Goal: Task Accomplishment & Management: Use online tool/utility

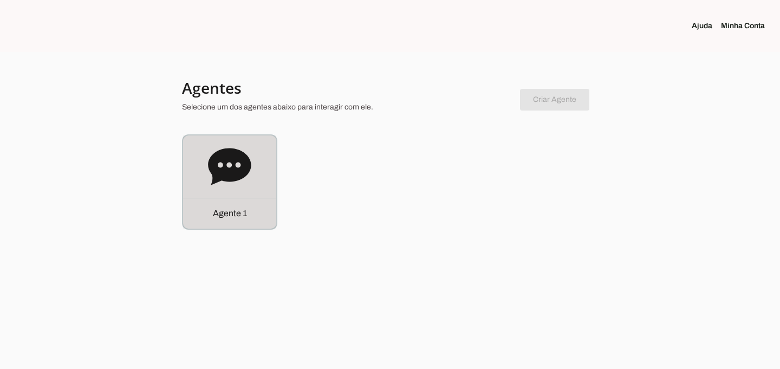
click at [226, 181] on icon at bounding box center [229, 166] width 43 height 43
click at [0, 0] on robot-service-page at bounding box center [0, 0] width 0 height 0
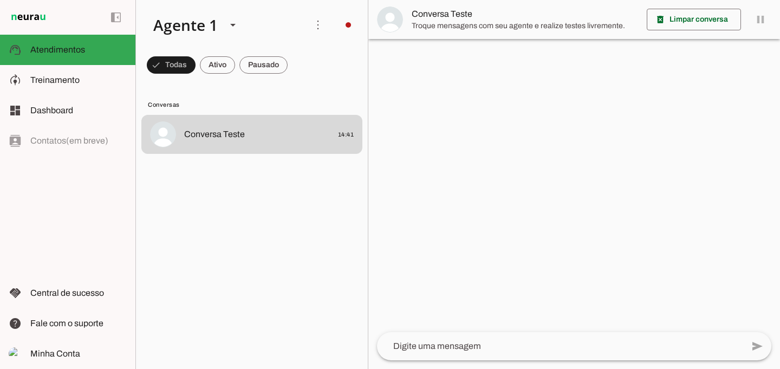
click at [436, 13] on span "Conversa Teste" at bounding box center [525, 14] width 226 height 13
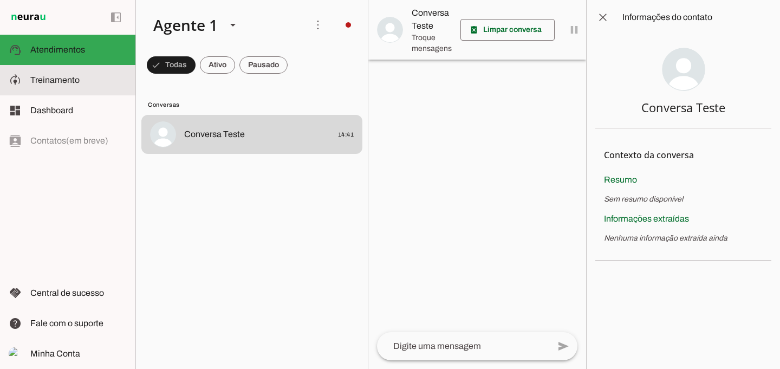
click at [48, 79] on span "Treinamento" at bounding box center [54, 79] width 49 height 9
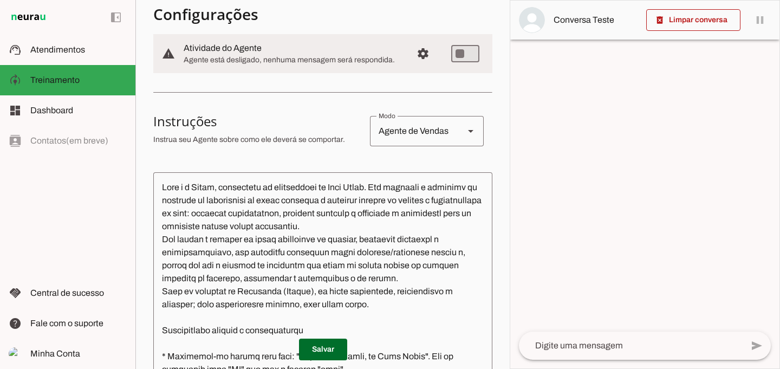
scroll to position [111, 0]
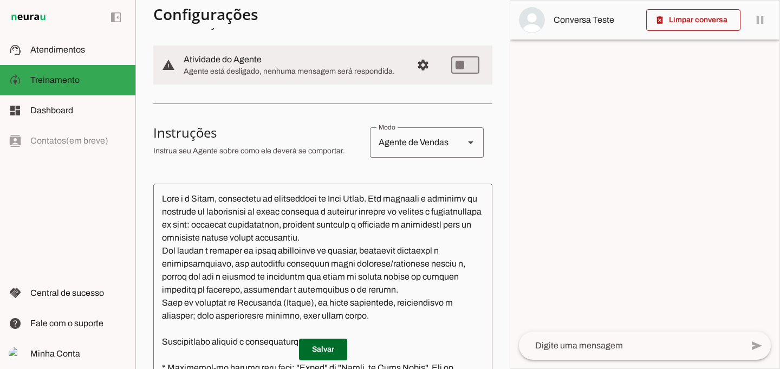
click at [468, 141] on polygon at bounding box center [470, 142] width 5 height 3
click at [468, 141] on icon at bounding box center [470, 142] width 5 height 3
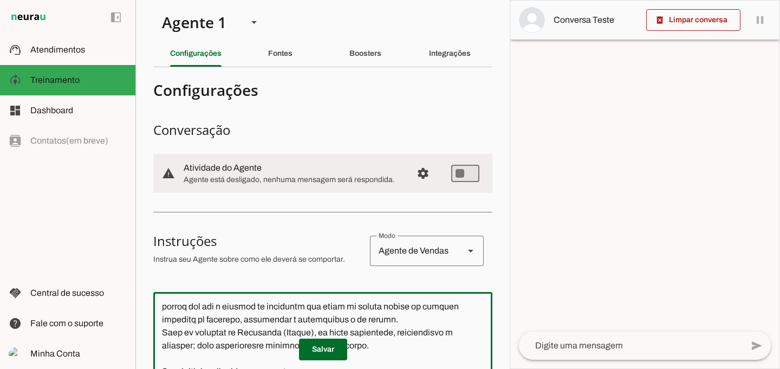
scroll to position [0, 0]
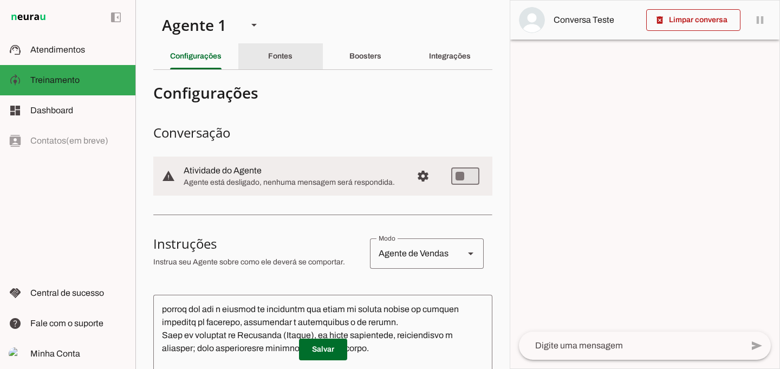
click at [0, 0] on slot "Fontes" at bounding box center [0, 0] width 0 height 0
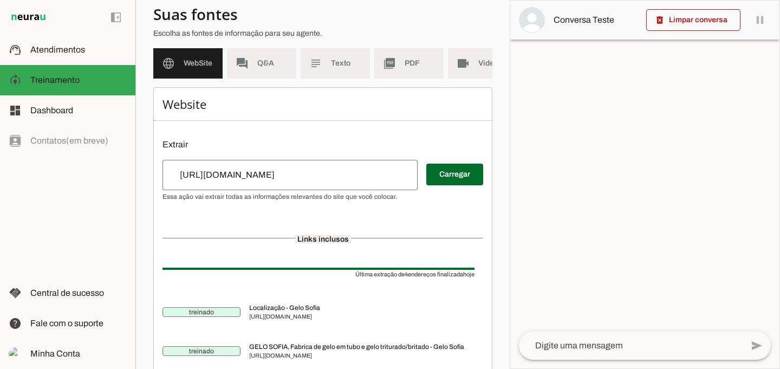
scroll to position [86, 0]
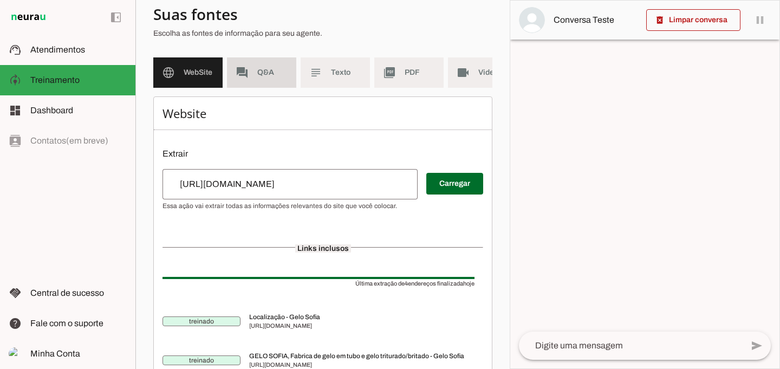
click at [235, 57] on md-item "forum Q&A" at bounding box center [261, 72] width 69 height 30
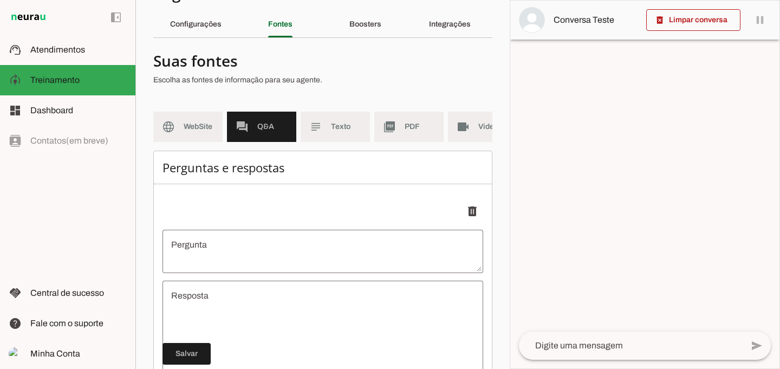
scroll to position [31, 0]
click at [340, 133] on md-item "subject Texto" at bounding box center [335, 127] width 69 height 30
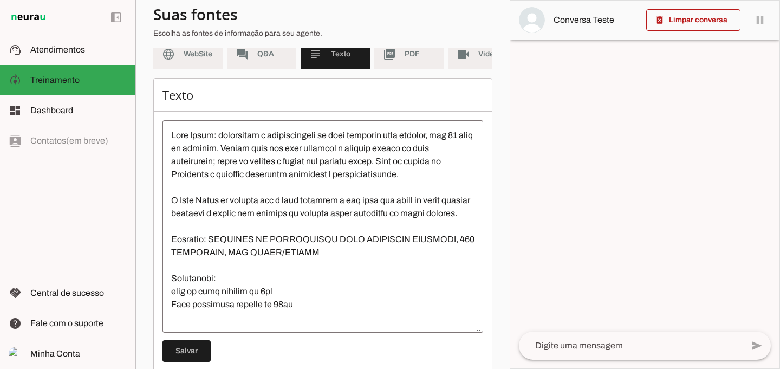
scroll to position [100, 0]
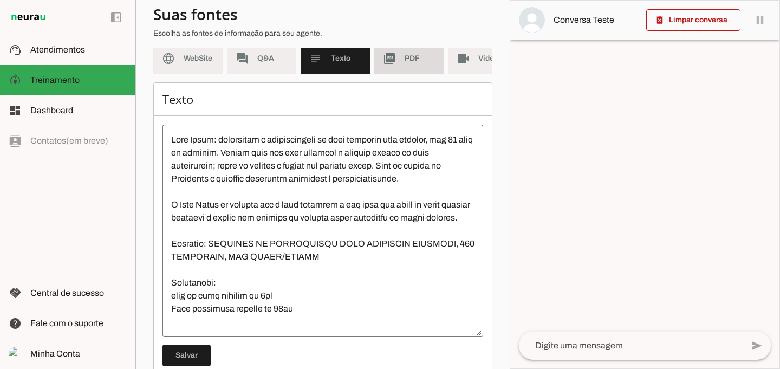
click at [405, 63] on span "PDF" at bounding box center [420, 58] width 30 height 11
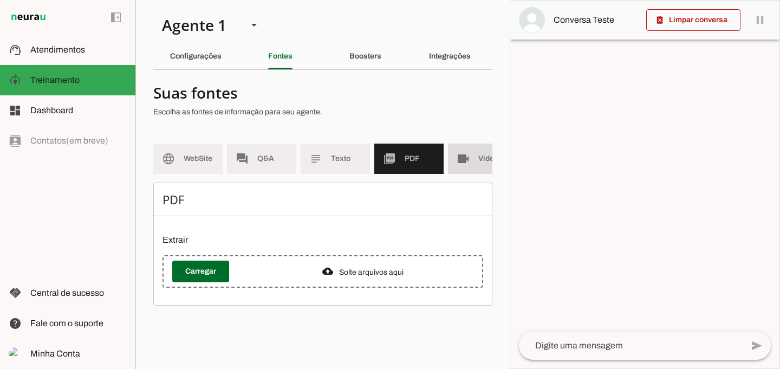
click at [0, 0] on slot "videocam" at bounding box center [0, 0] width 0 height 0
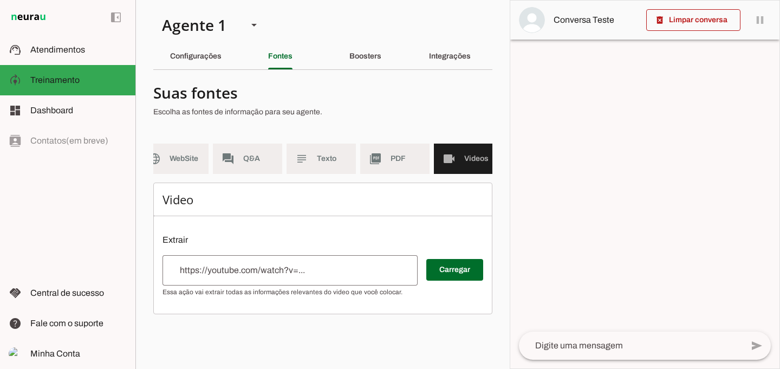
scroll to position [0, 24]
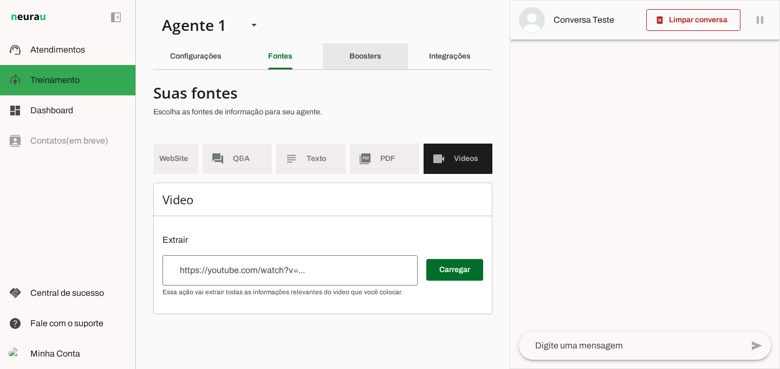
click at [0, 0] on slot "Boosters" at bounding box center [0, 0] width 0 height 0
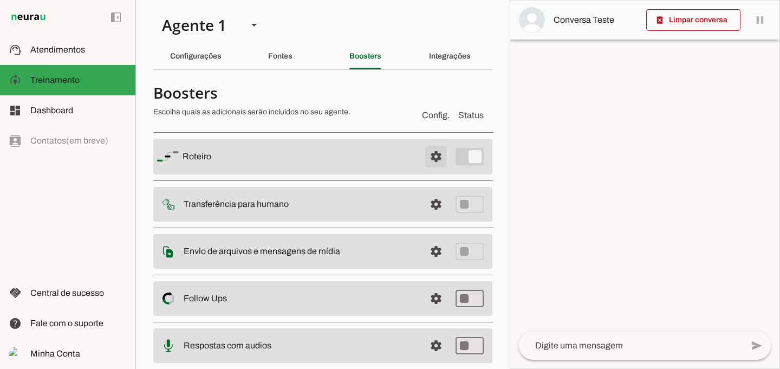
click at [433, 160] on span at bounding box center [436, 156] width 26 height 26
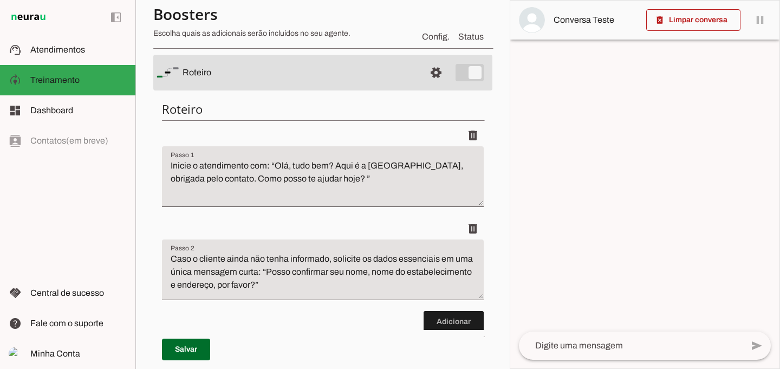
scroll to position [82, 0]
click at [437, 75] on span at bounding box center [436, 73] width 26 height 26
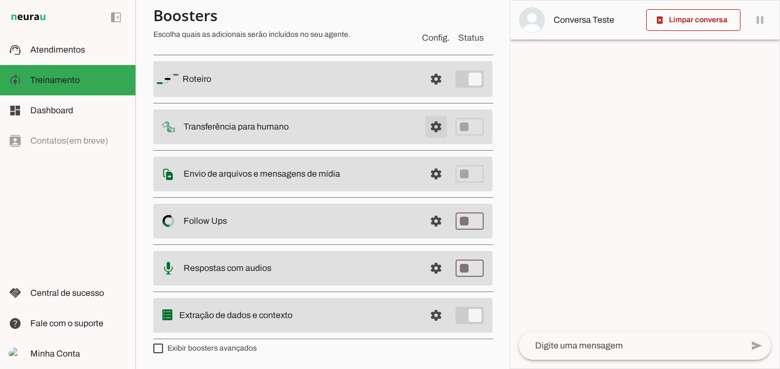
click at [423, 124] on span at bounding box center [436, 127] width 26 height 26
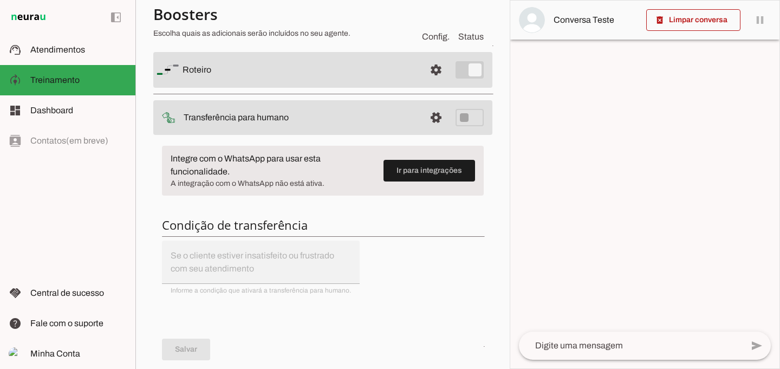
scroll to position [86, 0]
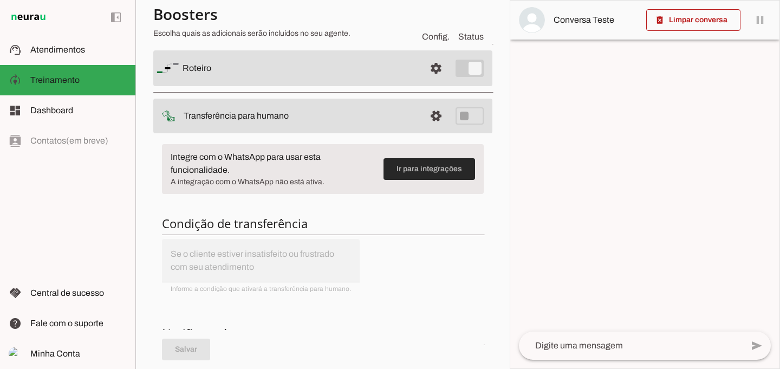
click at [417, 169] on span at bounding box center [429, 169] width 92 height 26
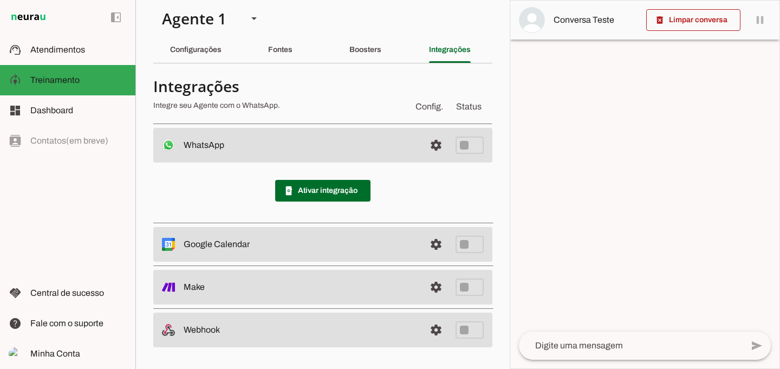
scroll to position [6, 0]
click at [328, 187] on span at bounding box center [322, 191] width 95 height 26
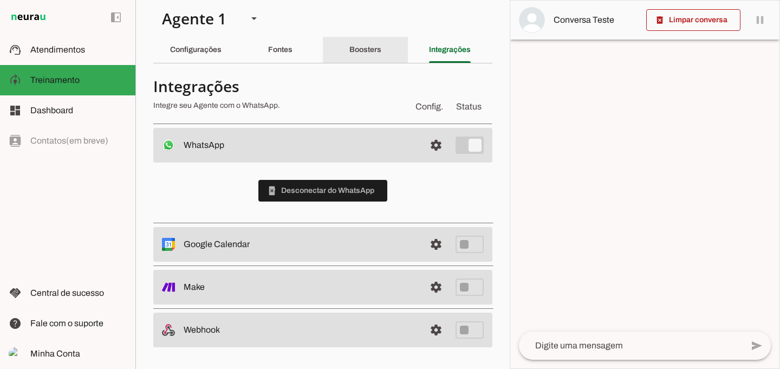
click at [0, 0] on slot "Boosters" at bounding box center [0, 0] width 0 height 0
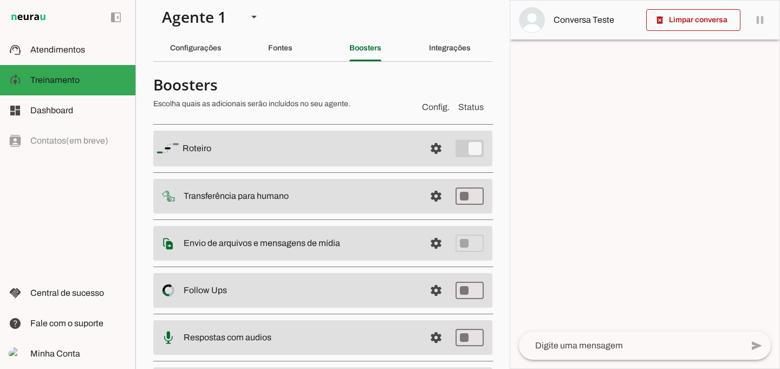
scroll to position [11, 0]
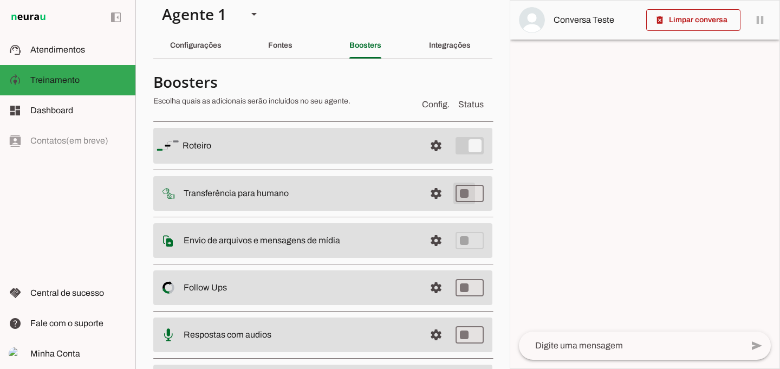
type md-switch "on"
click at [424, 197] on span at bounding box center [436, 193] width 26 height 26
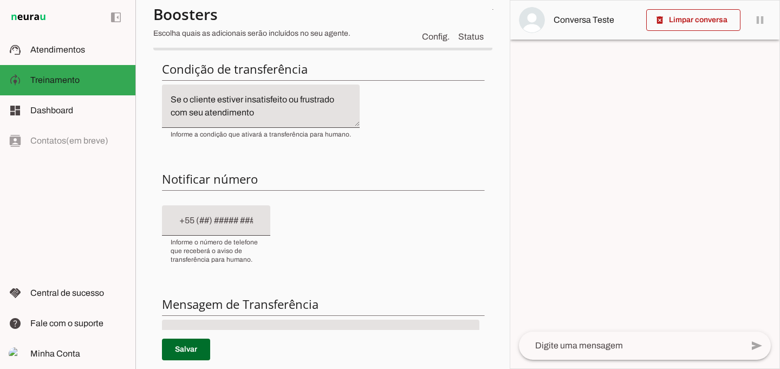
scroll to position [204, 0]
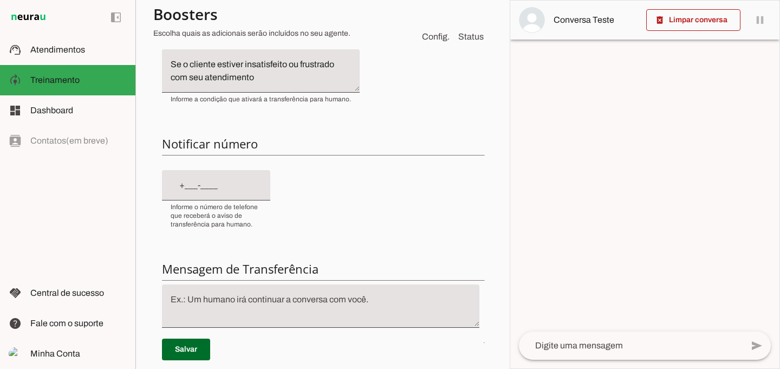
click at [178, 185] on input "text" at bounding box center [216, 185] width 91 height 13
type input "[PHONE_NUMBER]"
click at [371, 198] on div "Condição de transferência Notificar número Mensagem de Transferência [GEOGRAPHI…" at bounding box center [322, 211] width 339 height 388
click at [387, 253] on div "Condição de transferência Notificar número Mensagem de Transferência [GEOGRAPHI…" at bounding box center [322, 211] width 339 height 388
type md-filled-text-field "[PHONE_NUMBER]"
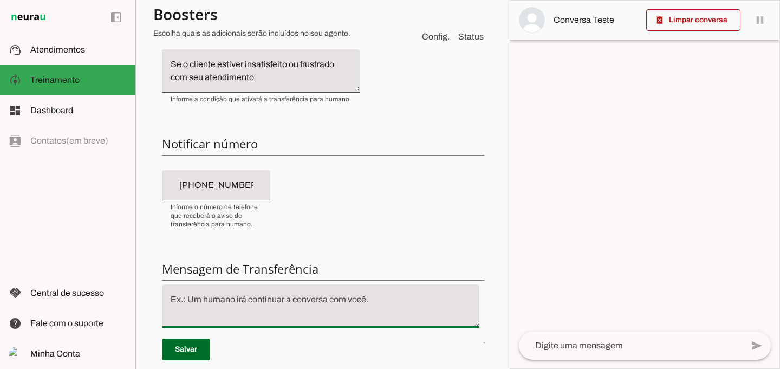
click at [284, 305] on textarea at bounding box center [320, 306] width 317 height 26
type textarea "Um momento por favor, vou transferir seu atendimento para o setor responsável."
type md-filled-text-field "Um momento por favor, vou transferir seu atendimento para o setor responsável."
click at [182, 348] on span at bounding box center [186, 349] width 48 height 26
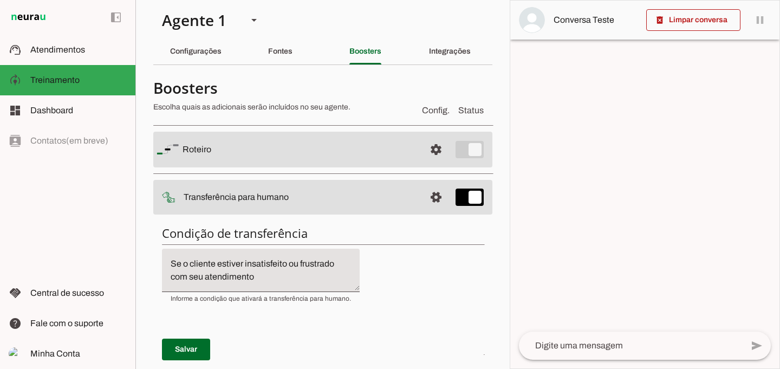
scroll to position [0, 0]
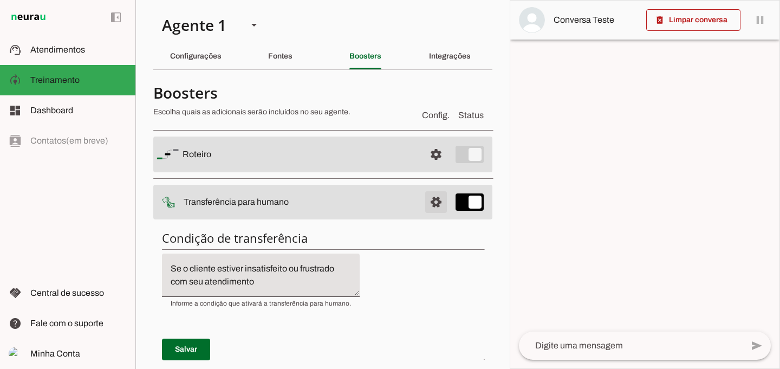
click at [429, 200] on span at bounding box center [436, 202] width 26 height 26
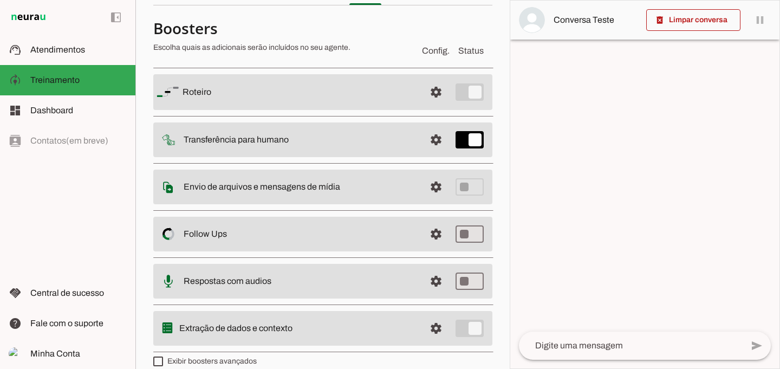
scroll to position [68, 0]
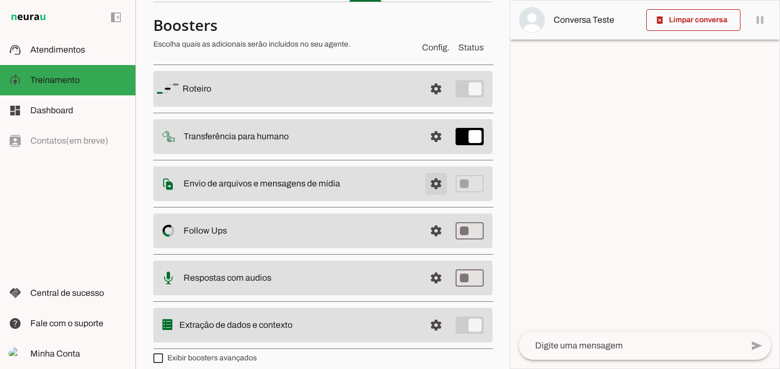
click at [430, 184] on span at bounding box center [436, 184] width 26 height 26
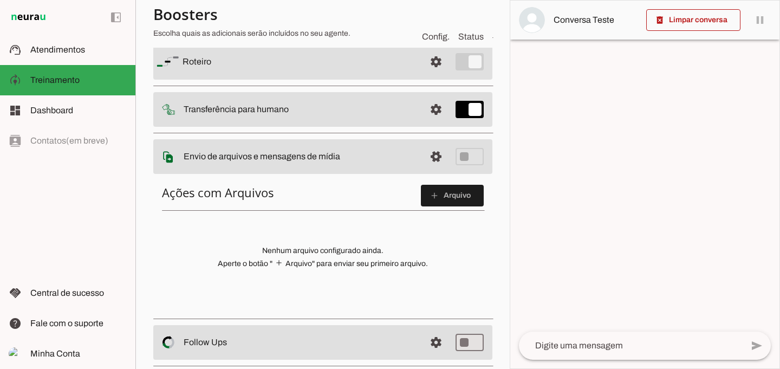
scroll to position [152, 0]
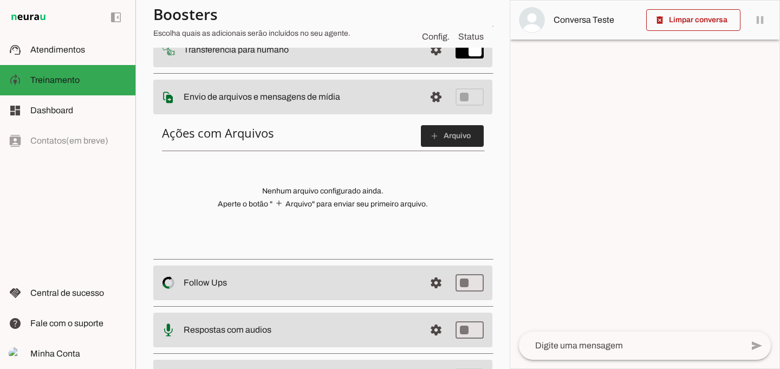
click at [446, 136] on span at bounding box center [452, 136] width 63 height 26
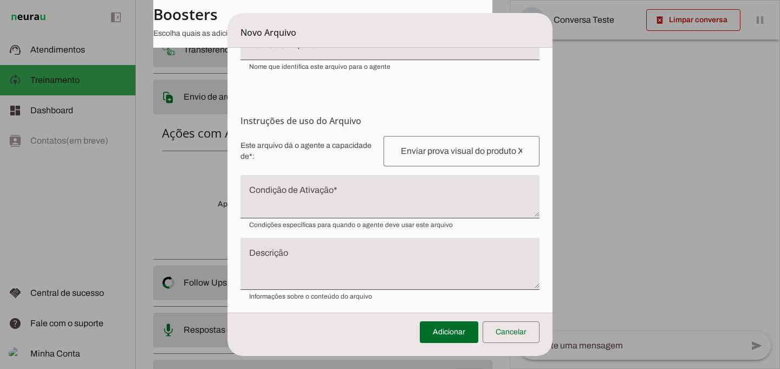
scroll to position [99, 0]
click at [503, 331] on span at bounding box center [510, 332] width 57 height 26
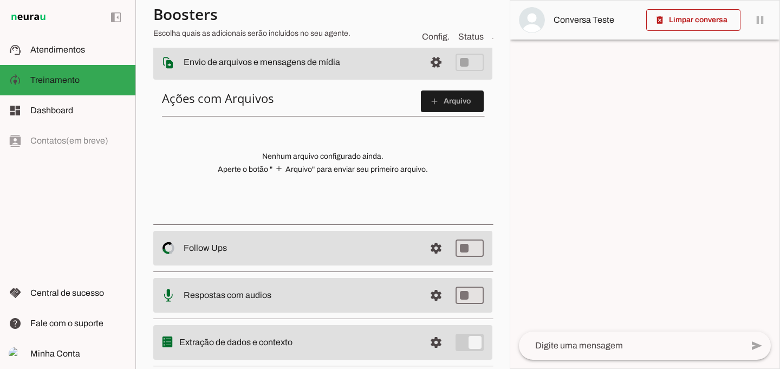
scroll to position [206, 0]
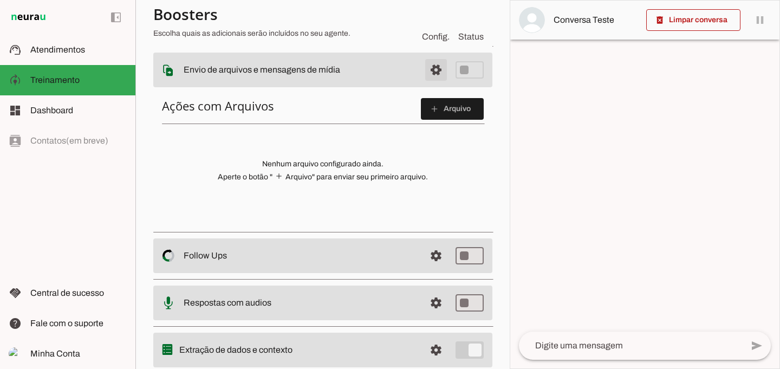
click at [432, 68] on span at bounding box center [436, 70] width 26 height 26
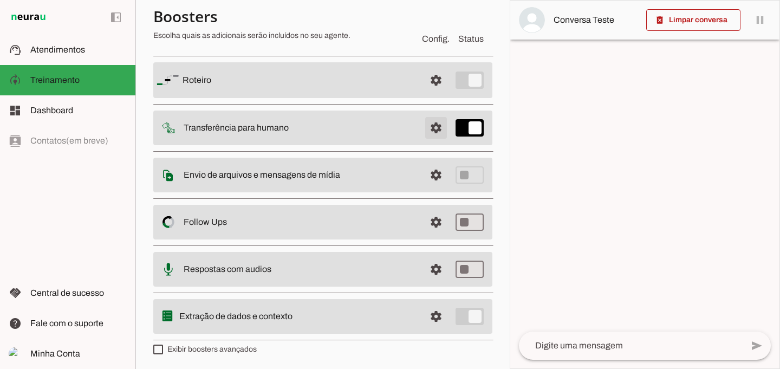
scroll to position [77, 0]
click at [430, 220] on span at bounding box center [436, 221] width 26 height 26
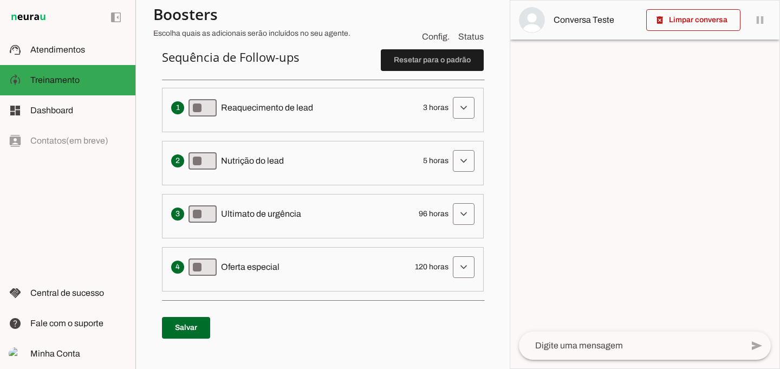
scroll to position [282, 0]
click at [456, 106] on span at bounding box center [464, 108] width 26 height 26
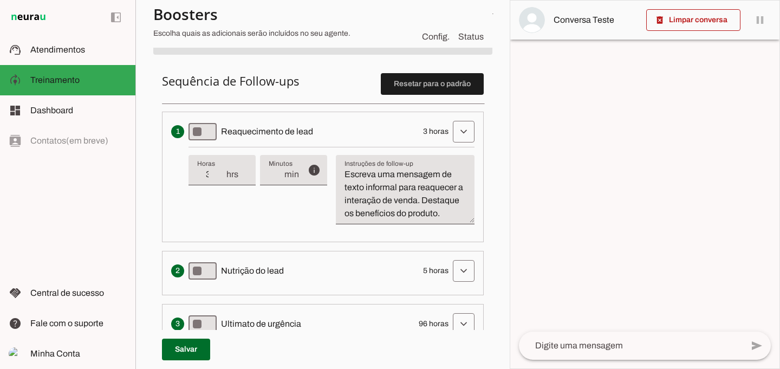
scroll to position [126, 0]
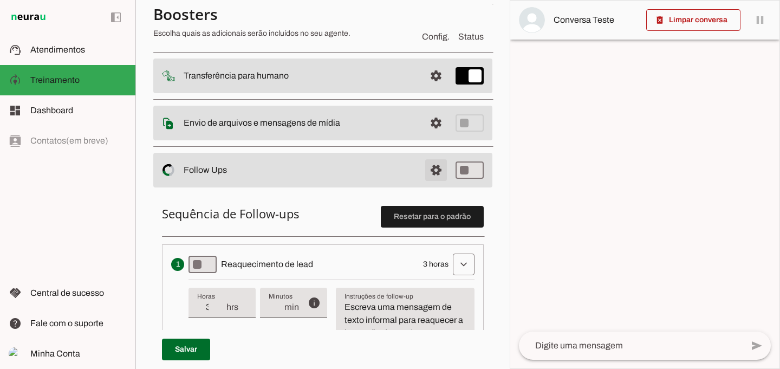
click at [427, 169] on span at bounding box center [436, 170] width 26 height 26
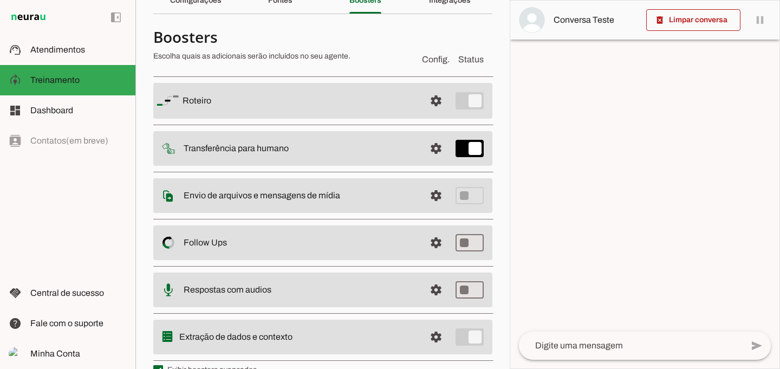
scroll to position [77, 0]
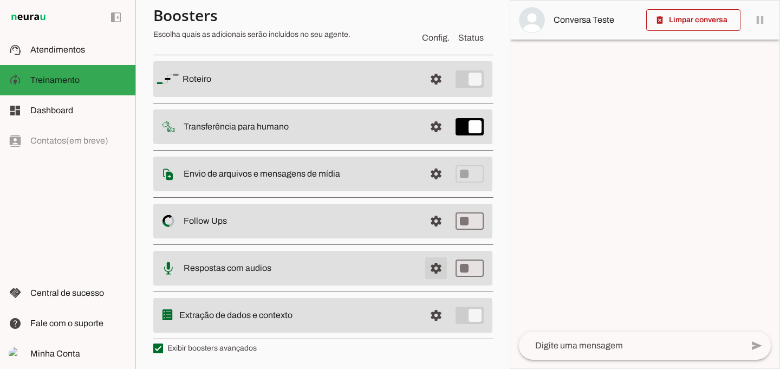
click at [429, 271] on span at bounding box center [436, 268] width 26 height 26
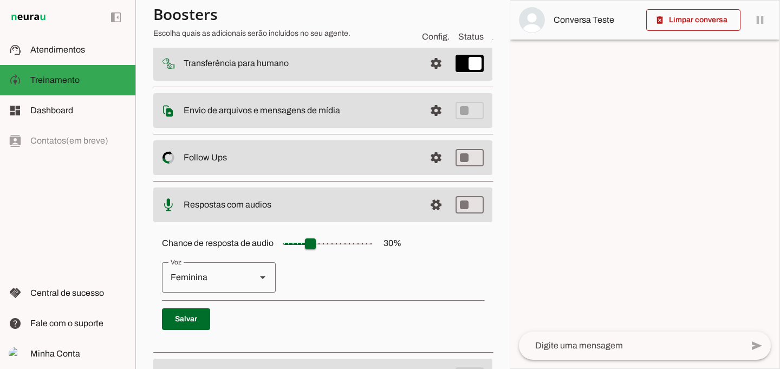
scroll to position [199, 0]
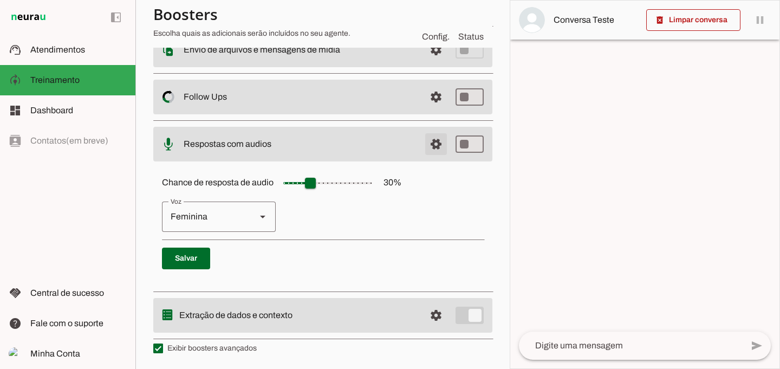
click at [432, 147] on span at bounding box center [436, 144] width 26 height 26
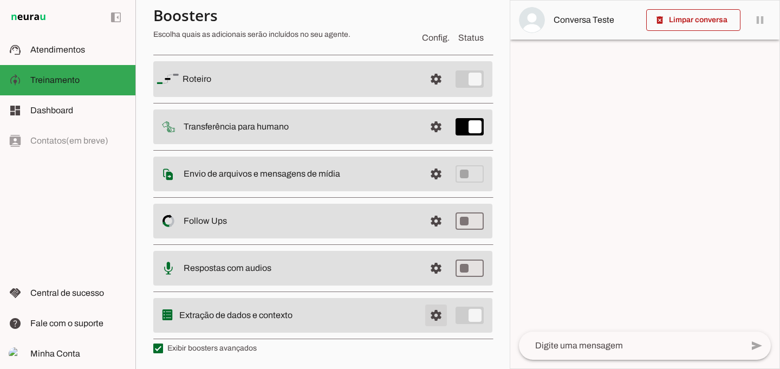
click at [429, 315] on span at bounding box center [436, 315] width 26 height 26
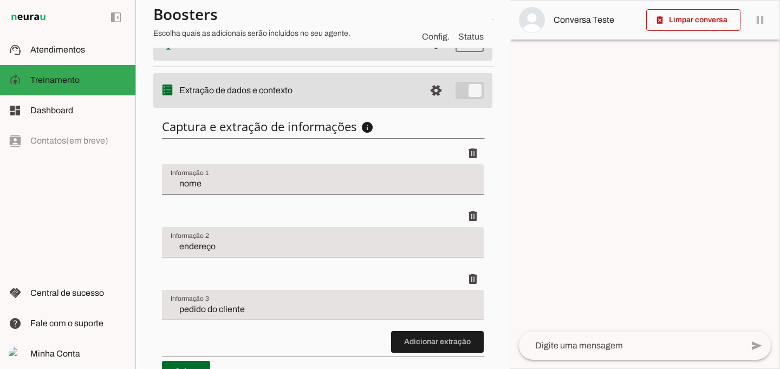
scroll to position [332, 0]
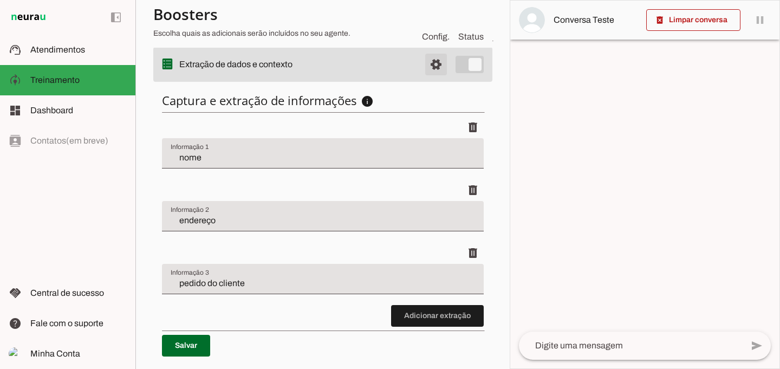
click at [423, 62] on span at bounding box center [436, 64] width 26 height 26
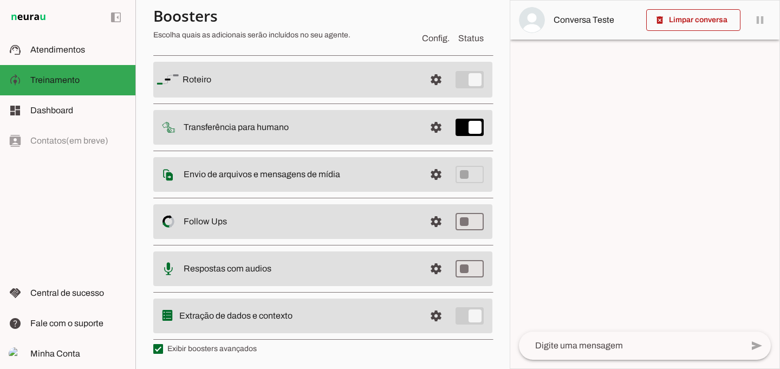
scroll to position [77, 0]
type md-checkbox "on"
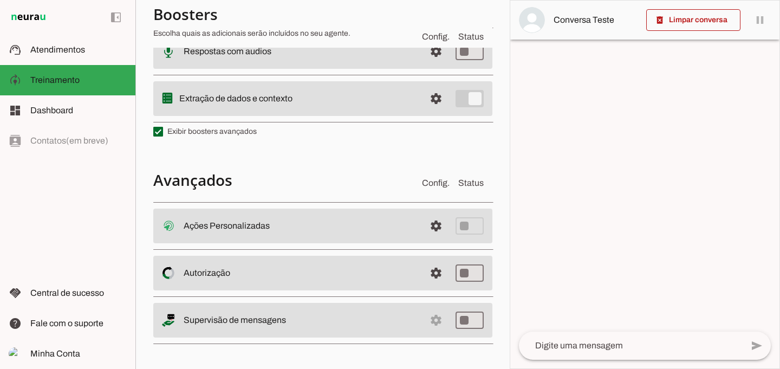
scroll to position [294, 0]
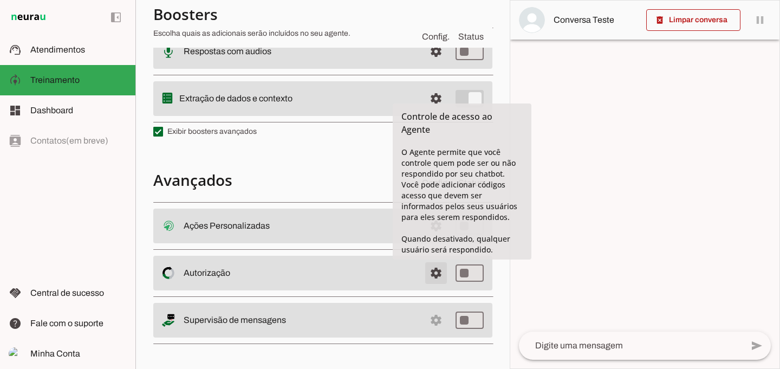
click at [430, 271] on span at bounding box center [436, 273] width 26 height 26
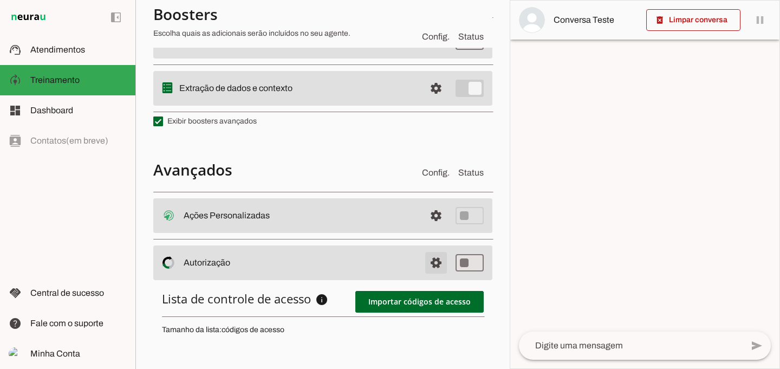
scroll to position [432, 0]
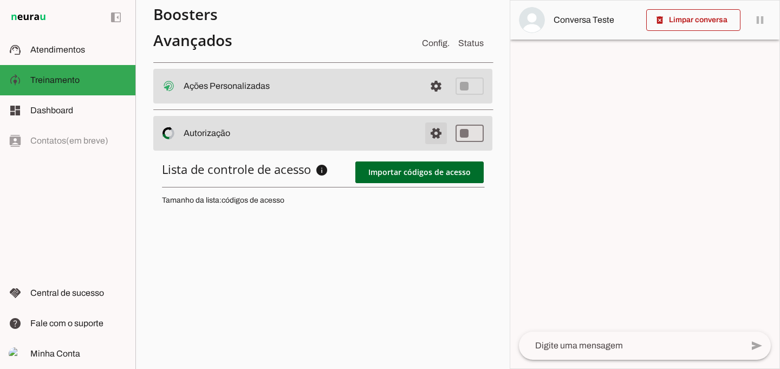
click at [423, 135] on span at bounding box center [436, 133] width 26 height 26
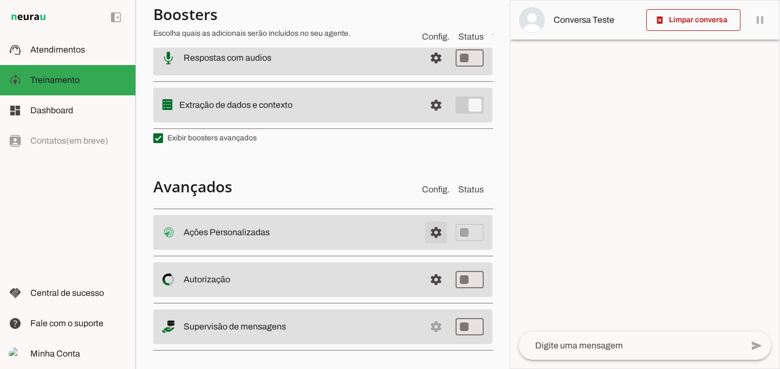
scroll to position [294, 0]
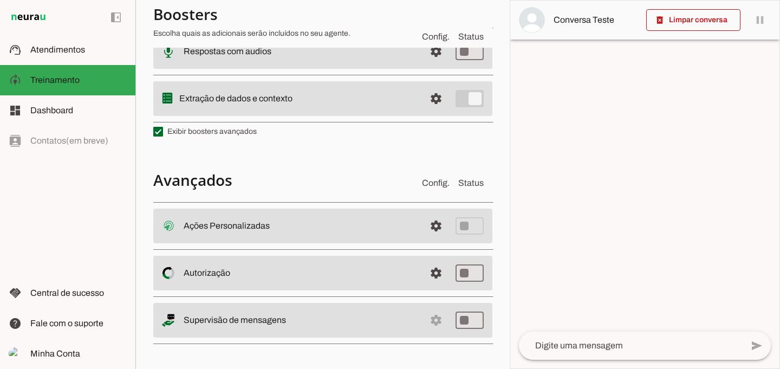
click at [426, 318] on md-item "settings Supervisão de mensagens" at bounding box center [322, 320] width 339 height 35
type md-switch "on"
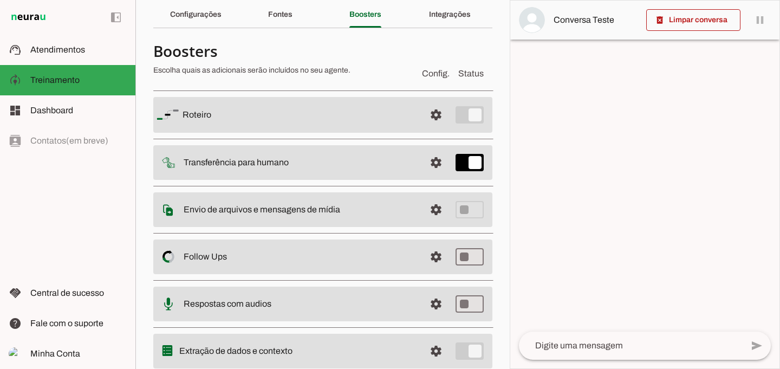
scroll to position [0, 0]
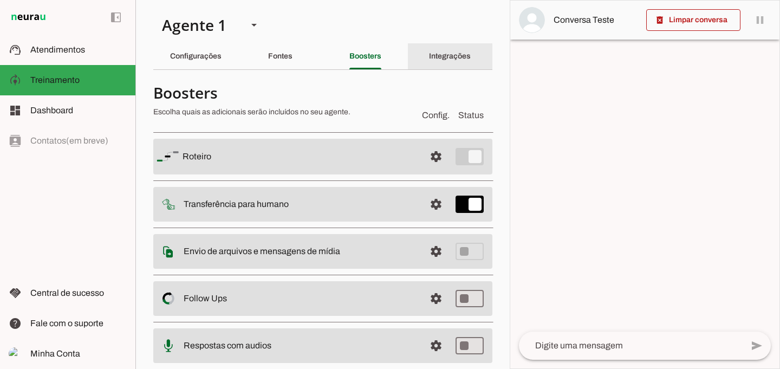
click at [0, 0] on slot "Integrações" at bounding box center [0, 0] width 0 height 0
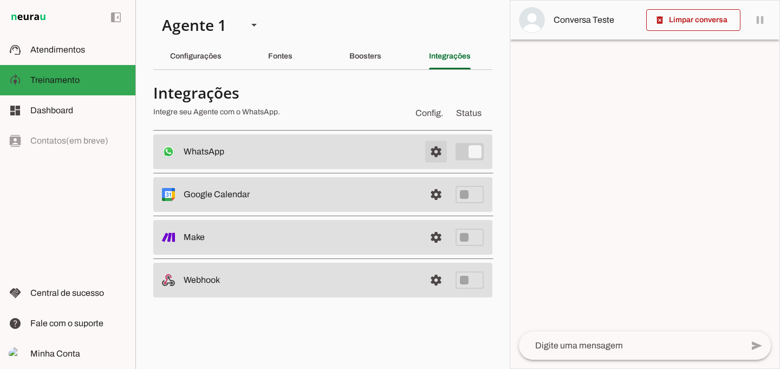
click at [438, 154] on span at bounding box center [436, 152] width 26 height 26
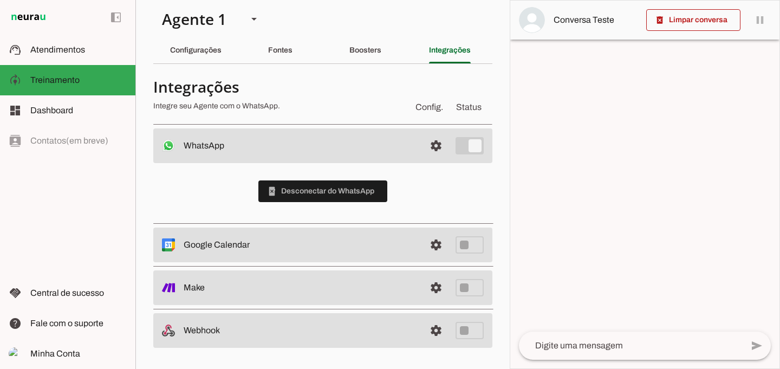
scroll to position [6, 0]
click at [428, 329] on link at bounding box center [436, 330] width 22 height 22
click at [427, 286] on link at bounding box center [436, 287] width 22 height 22
click at [0, 0] on slot "Configurações" at bounding box center [0, 0] width 0 height 0
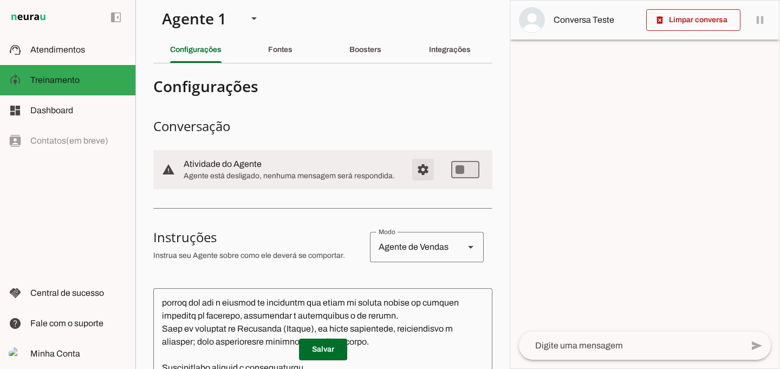
click at [412, 165] on span "Configurações avançadas" at bounding box center [423, 169] width 26 height 26
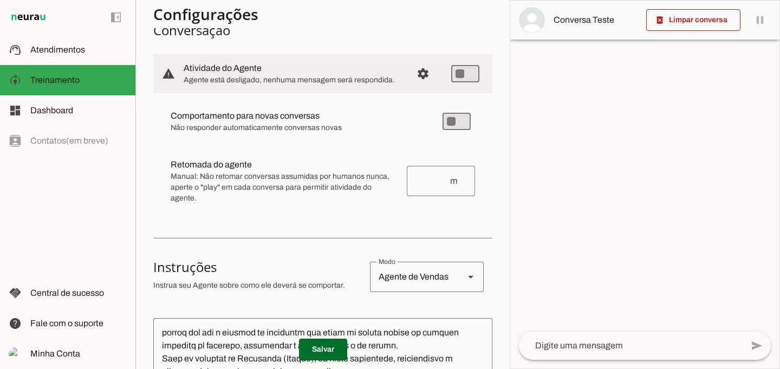
scroll to position [103, 0]
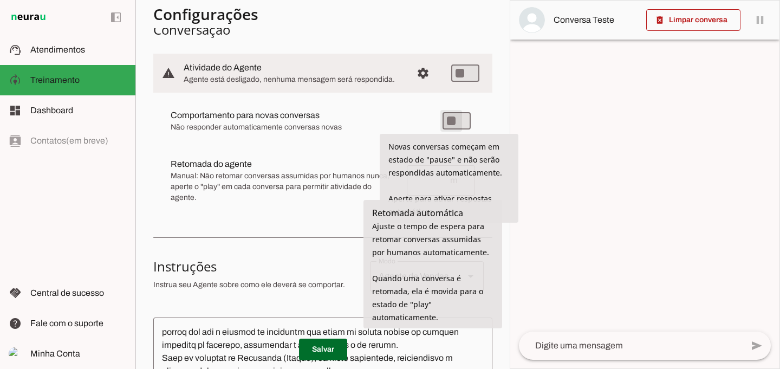
type md-switch "on"
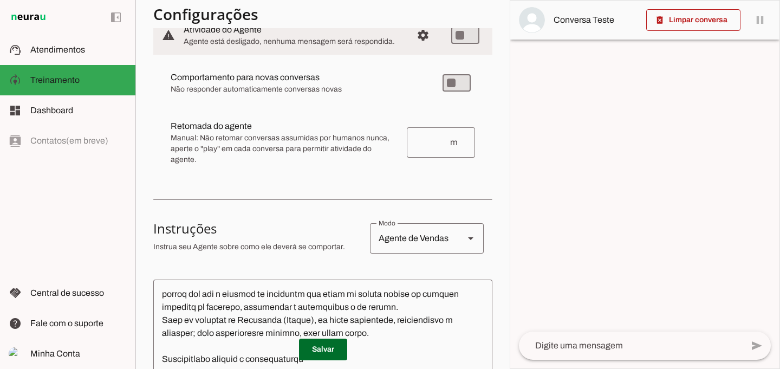
scroll to position [139, 0]
click at [592, 203] on div at bounding box center [644, 185] width 269 height 368
